Goal: Information Seeking & Learning: Learn about a topic

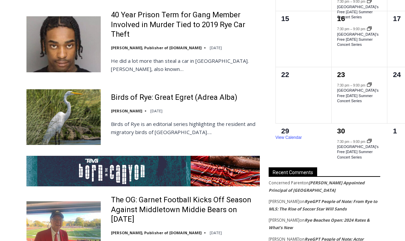
scroll to position [1194, 0]
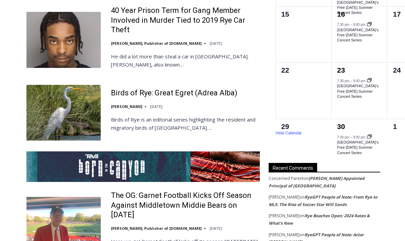
click at [196, 191] on link "The OG: Garnet Football Kicks Off Season Against Middletown Middie Bears on Sep…" at bounding box center [185, 205] width 149 height 29
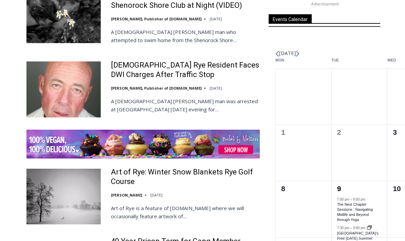
scroll to position [937, 0]
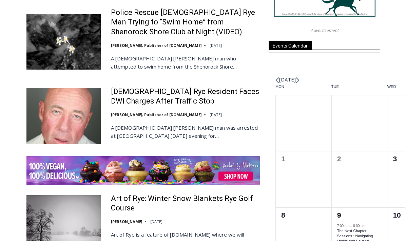
click at [152, 194] on link "Art of Rye: Winter Snow Blankets Rye Golf Course" at bounding box center [185, 203] width 149 height 19
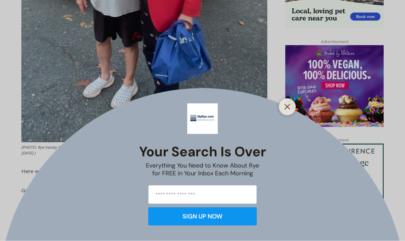
click at [292, 112] on button "Close" at bounding box center [288, 107] width 10 height 10
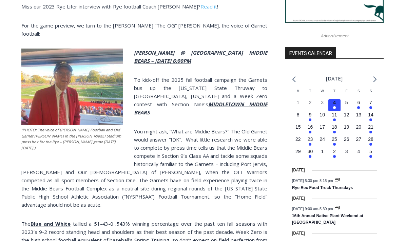
scroll to position [683, 0]
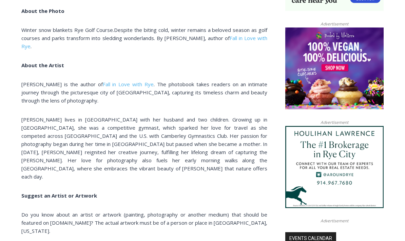
scroll to position [530, 0]
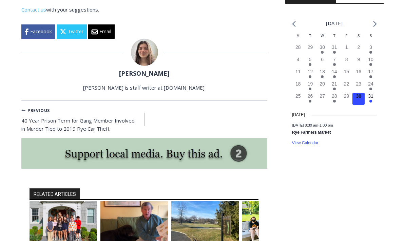
scroll to position [763, 0]
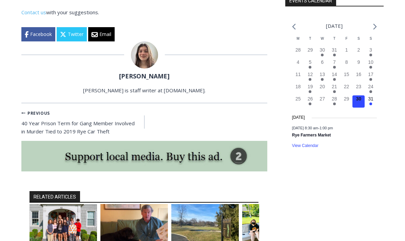
click at [239, 174] on div "RELATED ARTICLES Big Picture Foundation Begins a New Era By Sierra [PERSON_NAME…" at bounding box center [144, 238] width 246 height 129
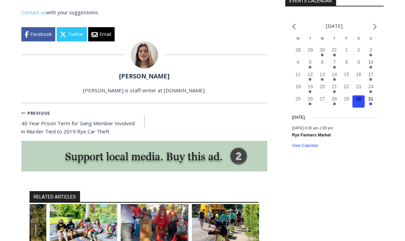
scroll to position [764, 0]
